Goal: Obtain resource: Download file/media

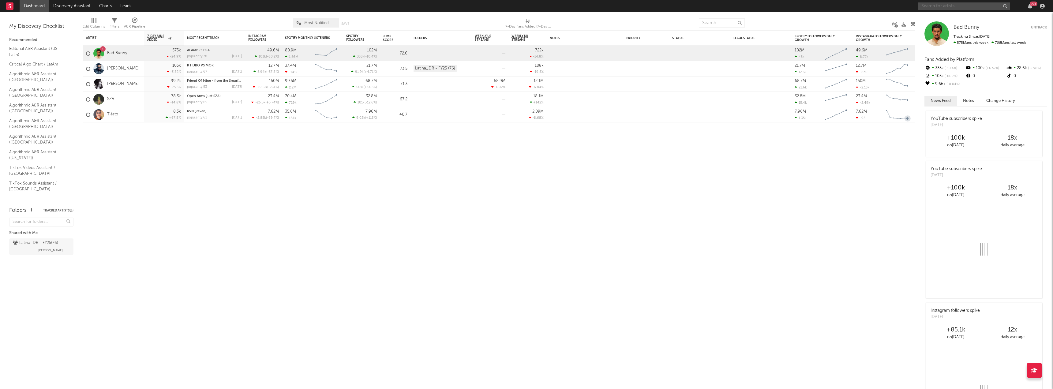
click at [942, 8] on input "text" at bounding box center [964, 6] width 92 height 8
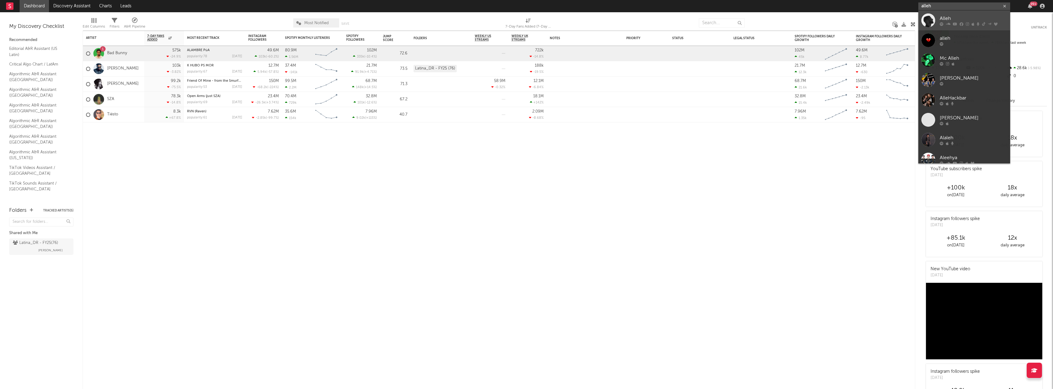
type input "alleh"
click at [939, 16] on div "Alleh" at bounding box center [972, 18] width 67 height 7
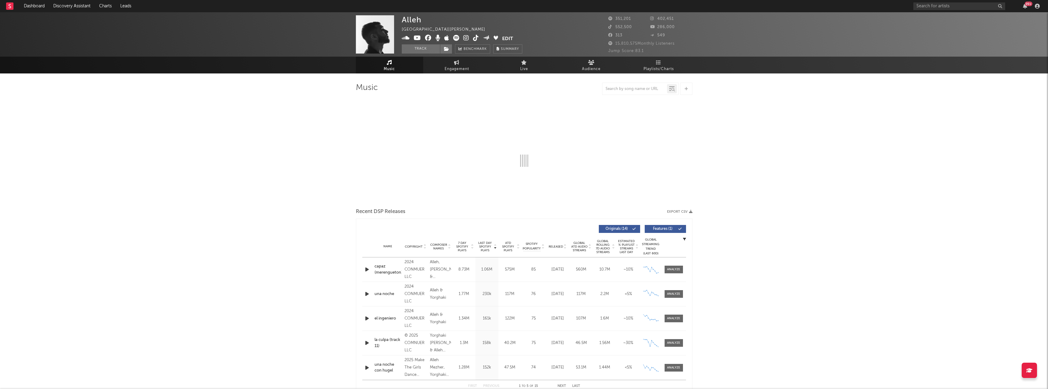
select select "6m"
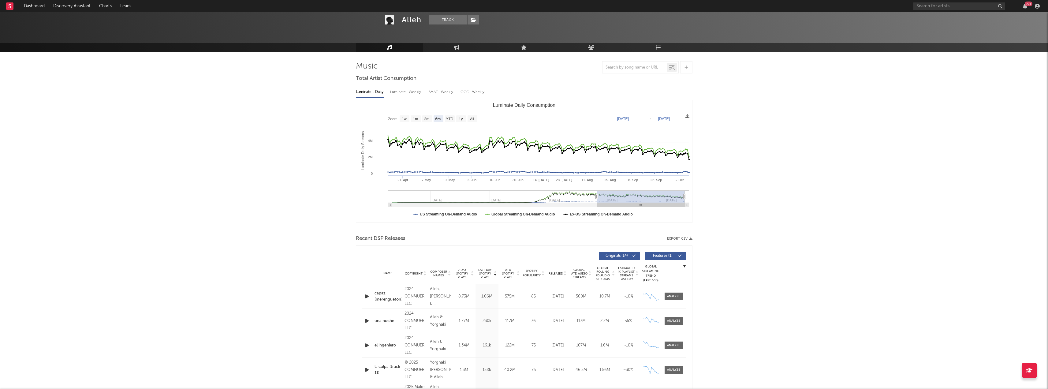
scroll to position [31, 0]
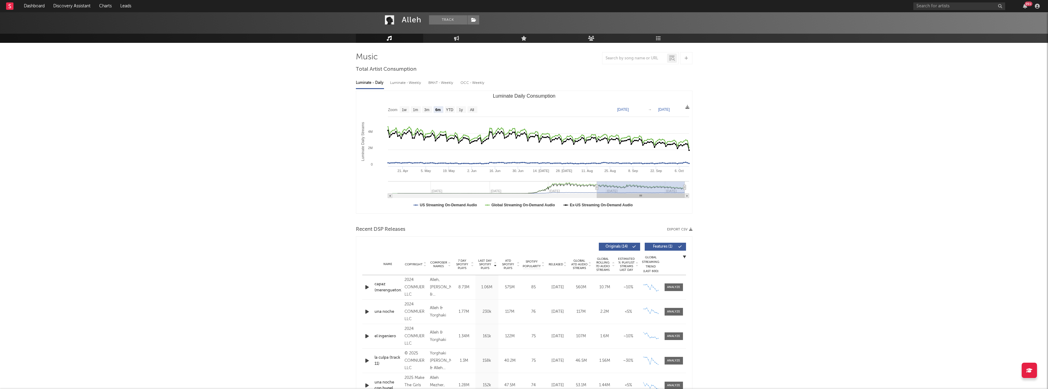
click at [668, 245] on span at bounding box center [667, 247] width 1 height 4
click at [685, 229] on button "Export CSV" at bounding box center [679, 230] width 25 height 4
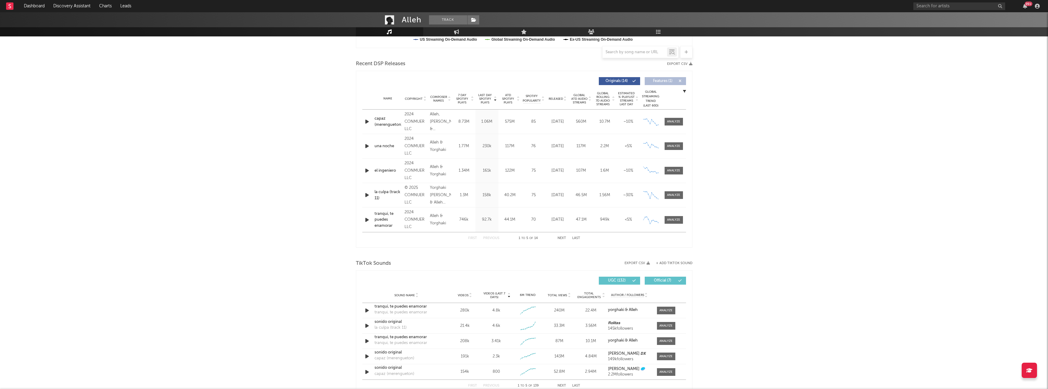
scroll to position [214, 0]
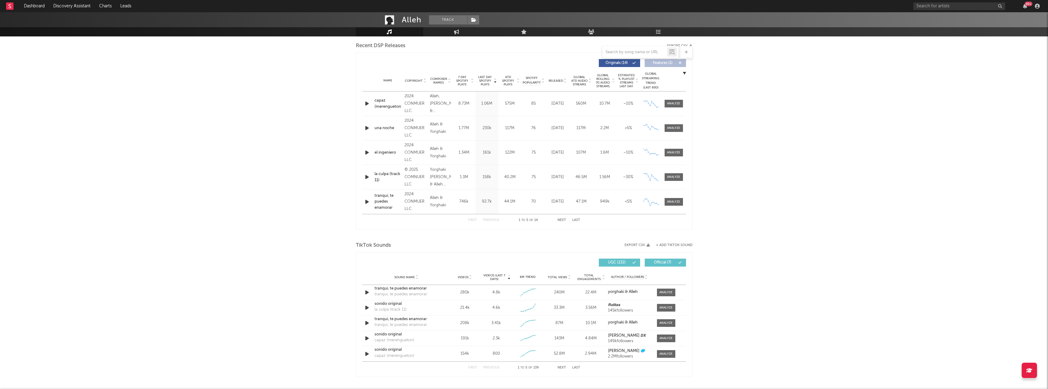
click at [436, 198] on div "Alleh & Yorghaki" at bounding box center [440, 201] width 21 height 15
click at [672, 200] on div at bounding box center [673, 202] width 13 height 5
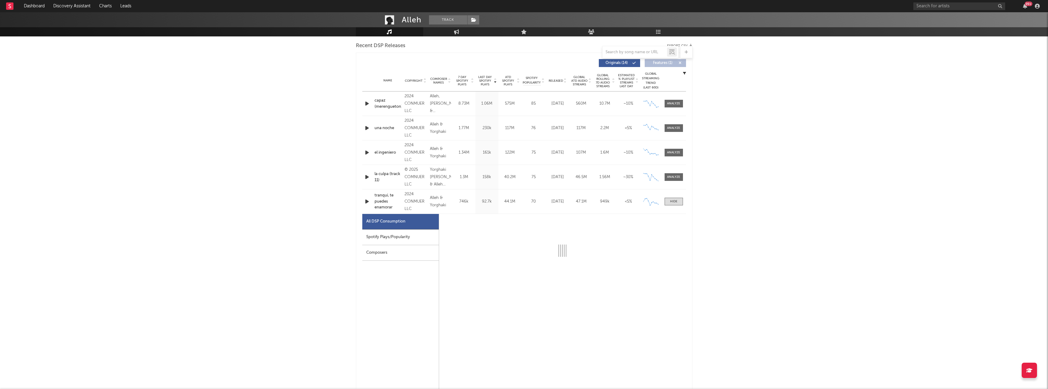
select select "6m"
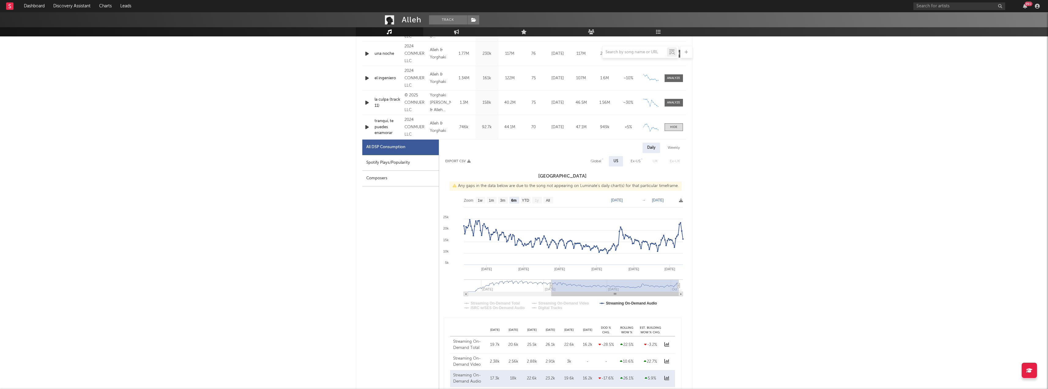
scroll to position [337, 0]
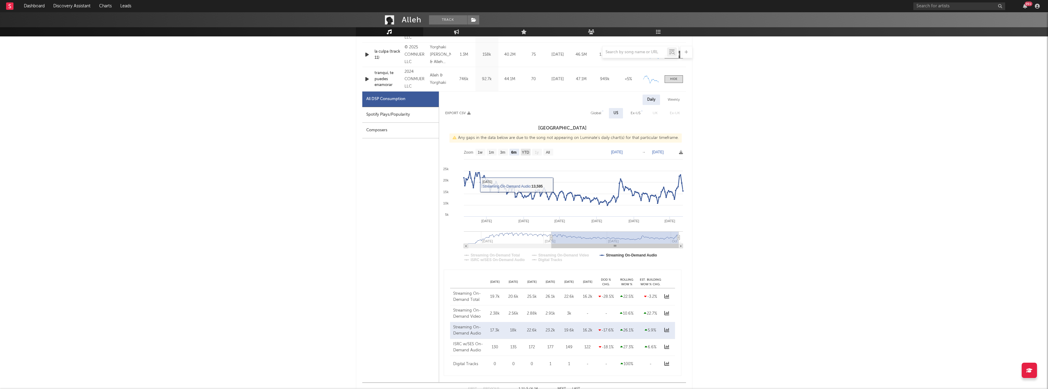
click at [522, 153] on text "YTD" at bounding box center [525, 152] width 7 height 4
select select "YTD"
click at [550, 153] on text "All" at bounding box center [548, 152] width 4 height 4
select select "All"
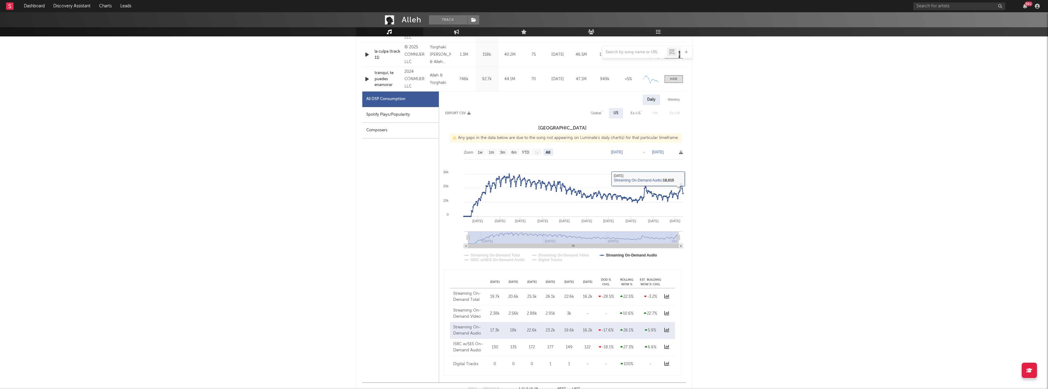
click at [857, 253] on div "Alleh Track [GEOGRAPHIC_DATA] | [PERSON_NAME] latino Edit Track Benchmark Summa…" at bounding box center [524, 283] width 1048 height 1215
click at [730, 234] on div "Alleh Track [GEOGRAPHIC_DATA] | [PERSON_NAME] latino Edit Track Benchmark Summa…" at bounding box center [524, 283] width 1048 height 1215
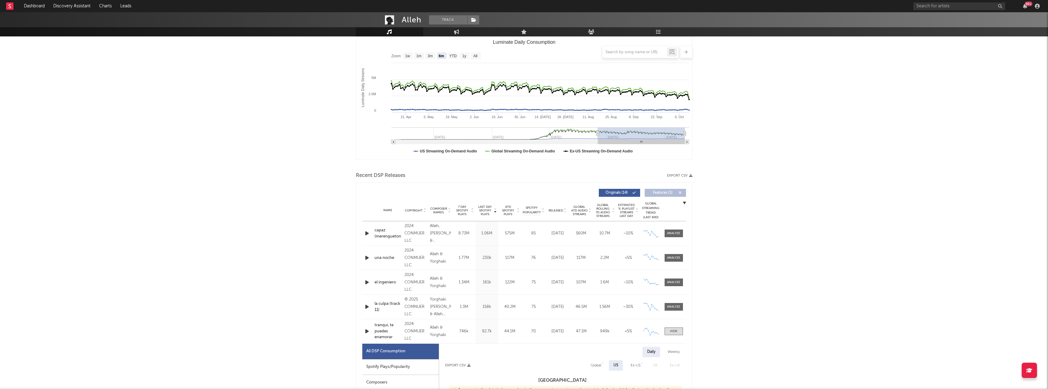
scroll to position [0, 0]
